Goal: Information Seeking & Learning: Learn about a topic

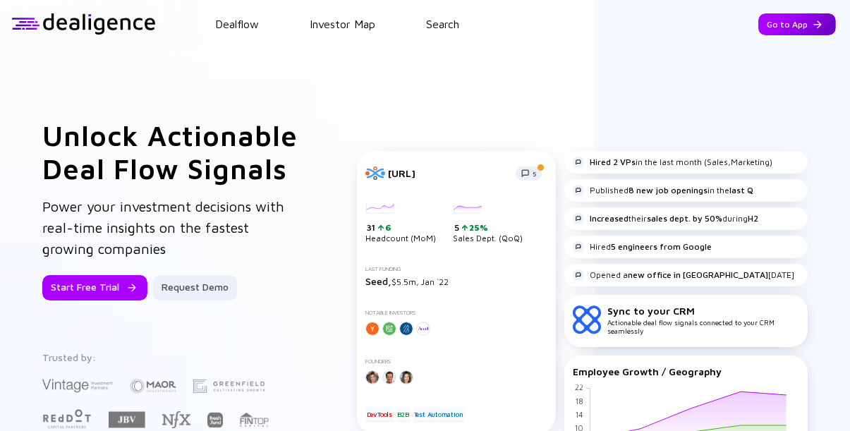
click at [792, 25] on div "Go to App" at bounding box center [797, 24] width 78 height 22
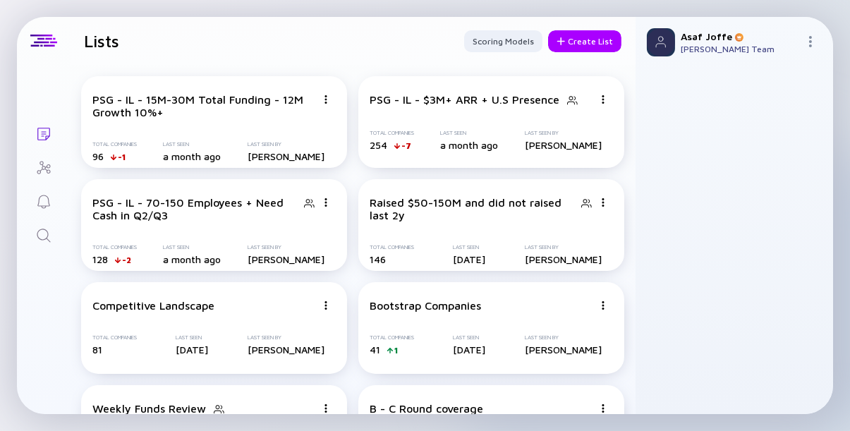
click at [42, 239] on icon "Search" at bounding box center [43, 234] width 13 height 13
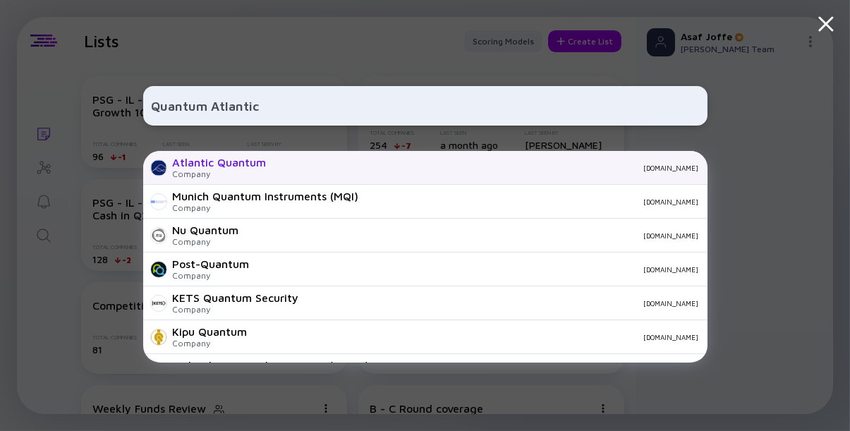
type input "Quantum Atlantic"
click at [189, 171] on div "Company" at bounding box center [220, 174] width 94 height 11
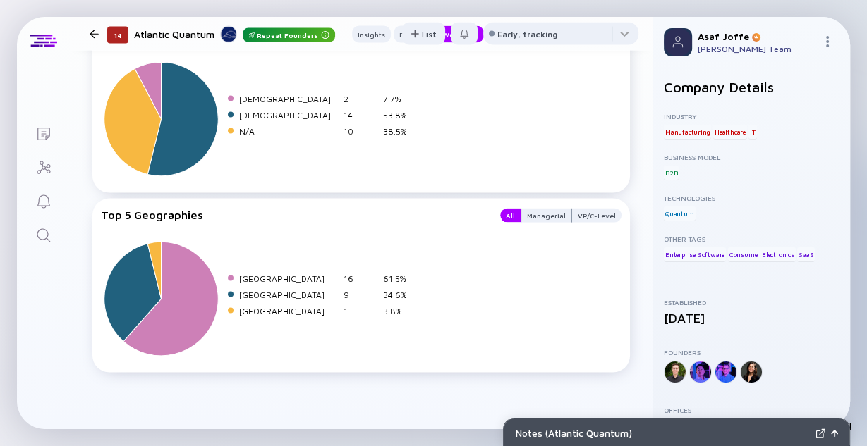
scroll to position [2299, 0]
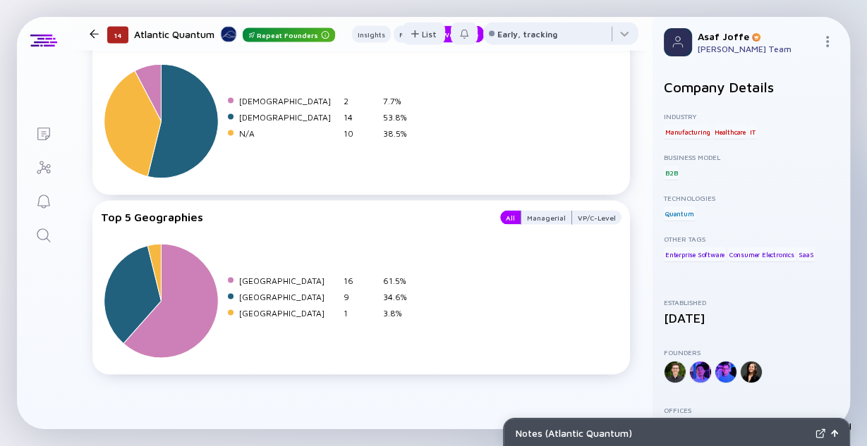
click at [47, 231] on icon "Search" at bounding box center [43, 235] width 17 height 17
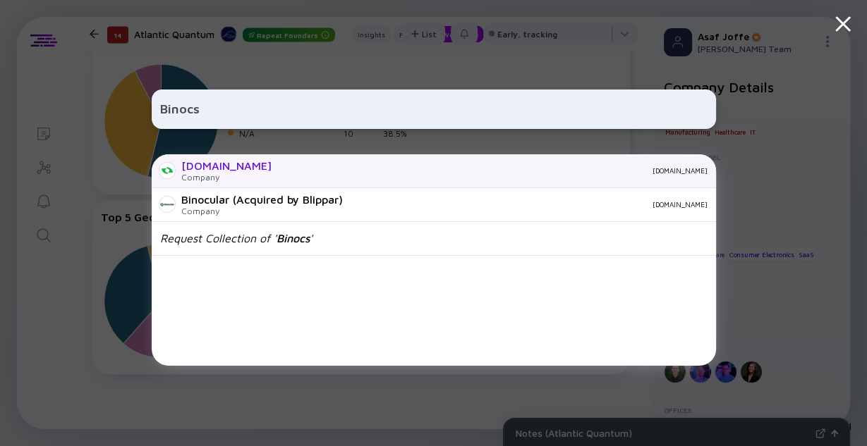
type input "Binocs"
click at [228, 178] on div "Company" at bounding box center [226, 177] width 90 height 11
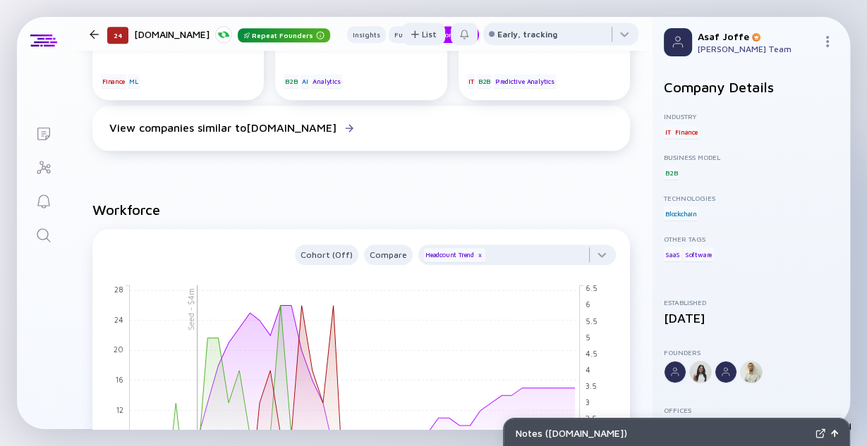
scroll to position [959, 0]
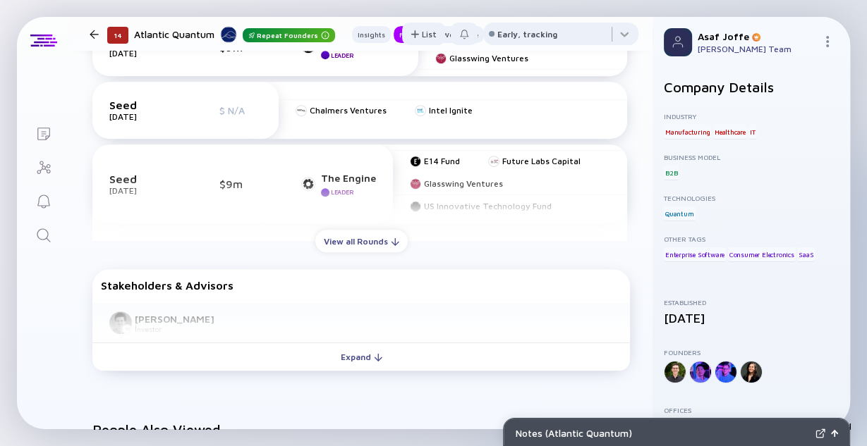
scroll to position [508, 0]
click at [377, 241] on div "View all Rounds" at bounding box center [361, 243] width 92 height 22
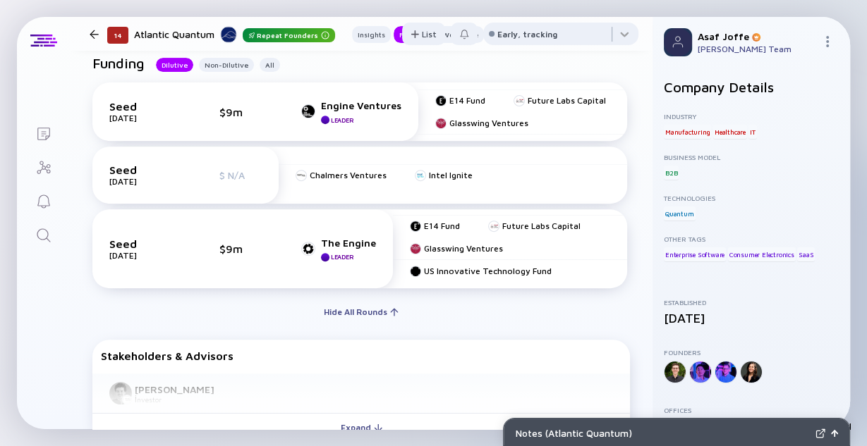
scroll to position [443, 0]
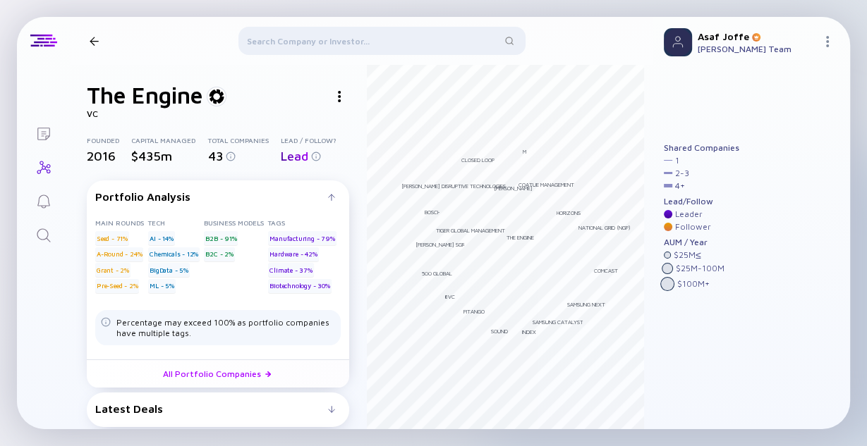
click at [338, 93] on img at bounding box center [339, 96] width 3 height 11
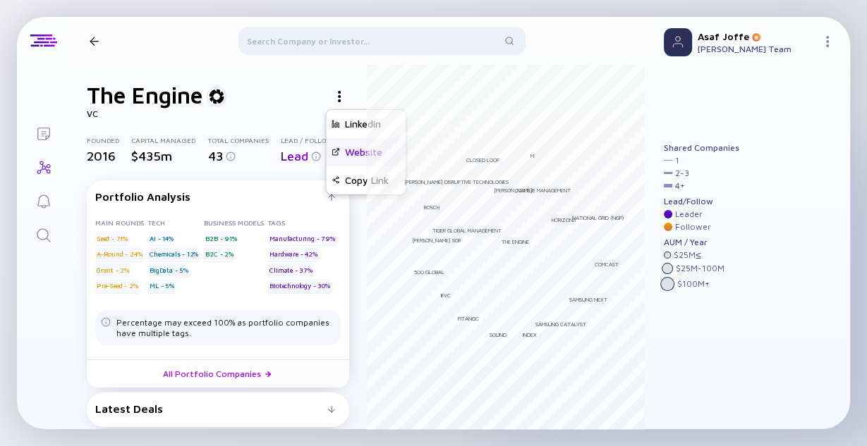
click at [352, 151] on div "Website" at bounding box center [366, 152] width 80 height 28
